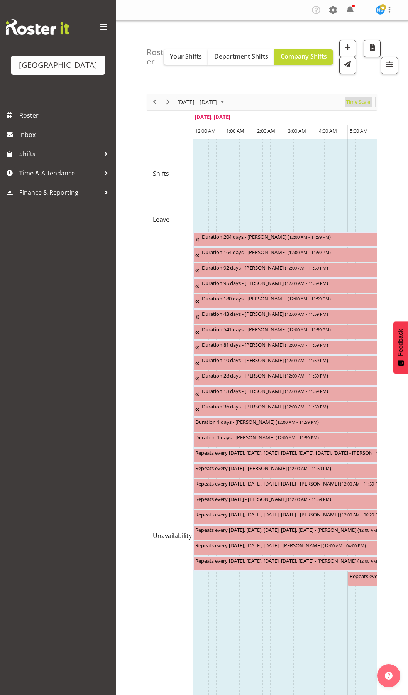
click at [363, 105] on span "Time Scale" at bounding box center [357, 102] width 25 height 10
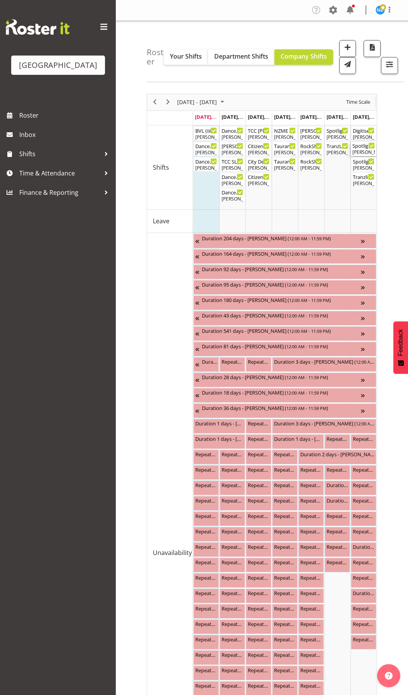
click at [360, 150] on div "[PERSON_NAME]" at bounding box center [363, 152] width 22 height 7
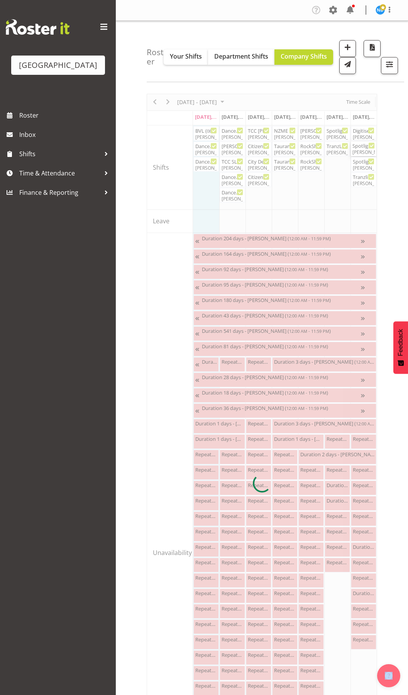
click at [360, 150] on div at bounding box center [262, 483] width 230 height 779
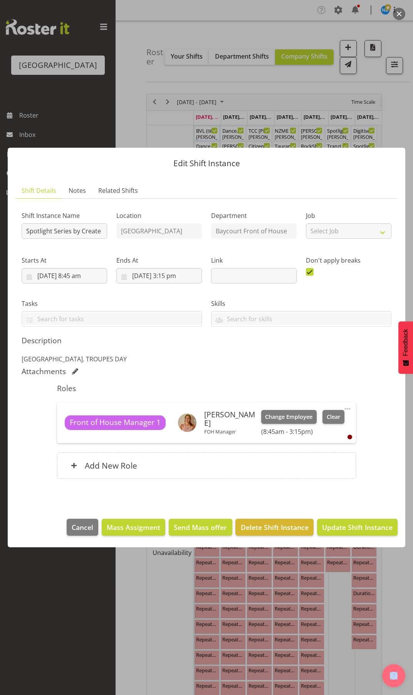
click at [394, 124] on div at bounding box center [206, 347] width 413 height 695
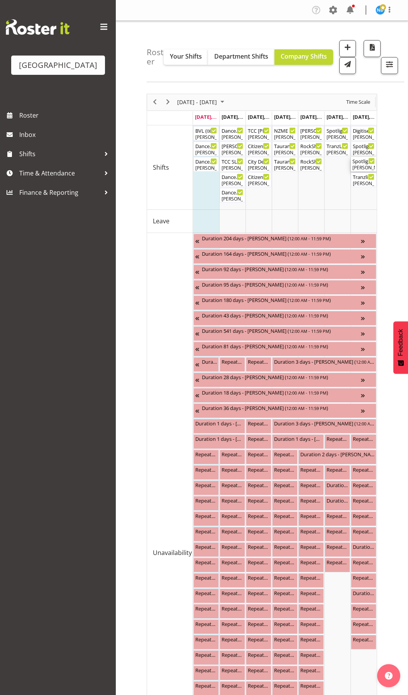
click at [362, 163] on div "Spotlight Series by Create the Bay (Troupes) ( 09:30 AM - 03:00 PM )" at bounding box center [363, 161] width 22 height 8
click at [0, 0] on div at bounding box center [0, 0] width 0 height 0
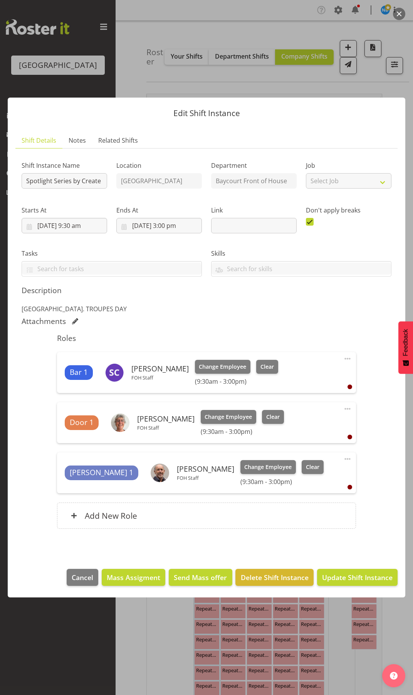
drag, startPoint x: 378, startPoint y: 86, endPoint x: 382, endPoint y: 91, distance: 7.2
click at [378, 86] on div "Edit Shift Instance Shift Details Notes Related Shifts Shift Instance Name Spot…" at bounding box center [206, 347] width 413 height 538
click at [397, 91] on div "Edit Shift Instance Shift Details Notes Related Shifts Shift Instance Name Spot…" at bounding box center [206, 347] width 413 height 538
drag, startPoint x: 397, startPoint y: 91, endPoint x: 405, endPoint y: 86, distance: 9.4
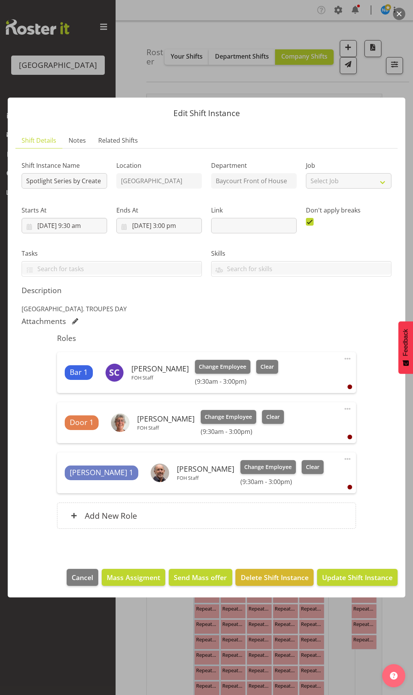
click at [405, 86] on div "Edit Shift Instance Shift Details Notes Related Shifts Shift Instance Name Spot…" at bounding box center [206, 347] width 413 height 538
click at [403, 13] on button "button" at bounding box center [399, 14] width 12 height 12
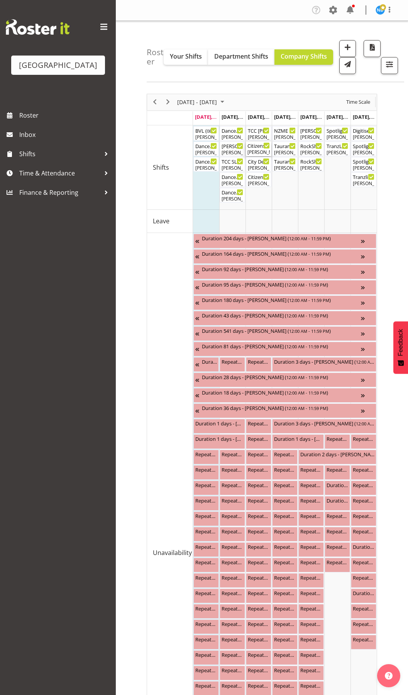
click at [258, 151] on div "[PERSON_NAME]" at bounding box center [258, 152] width 22 height 7
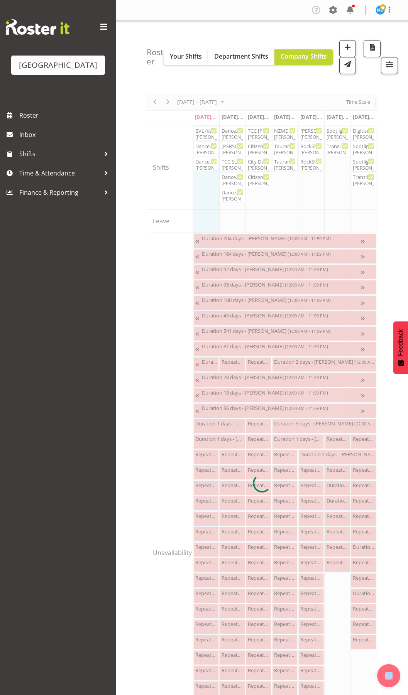
click at [258, 151] on div at bounding box center [262, 483] width 230 height 779
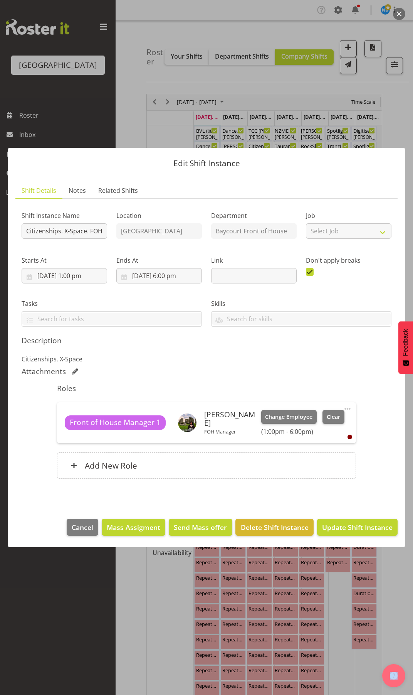
click at [401, 14] on button "button" at bounding box center [399, 14] width 12 height 12
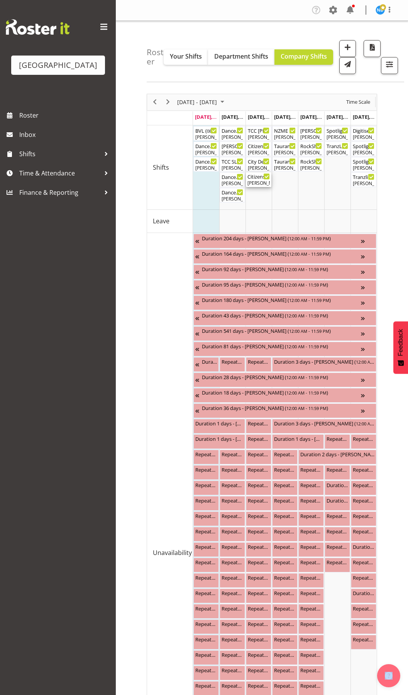
click at [254, 181] on div "[PERSON_NAME], [PERSON_NAME], [PERSON_NAME]" at bounding box center [258, 183] width 22 height 7
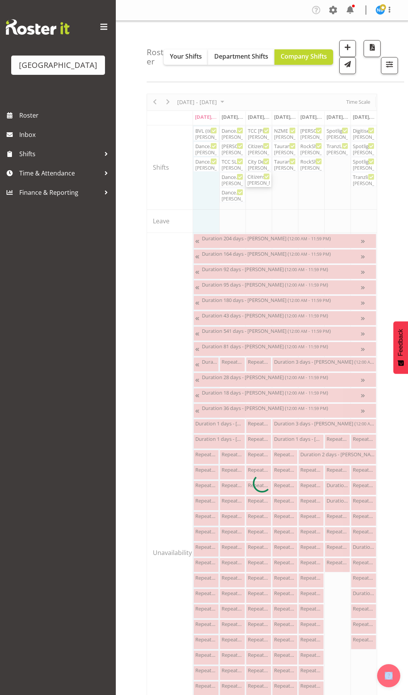
click at [254, 181] on div at bounding box center [262, 483] width 230 height 779
